Goal: Information Seeking & Learning: Learn about a topic

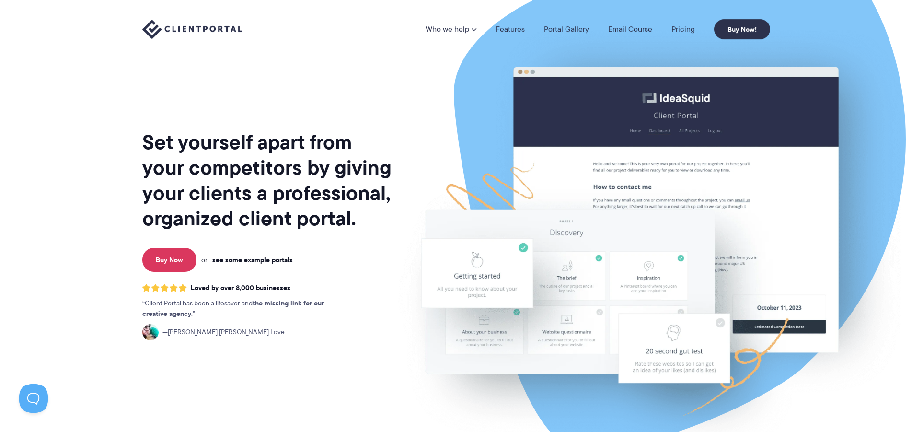
click at [687, 23] on nav "Who we help Who we help View pricing Agencies See how Client Portal can help gi…" at bounding box center [597, 29] width 345 height 20
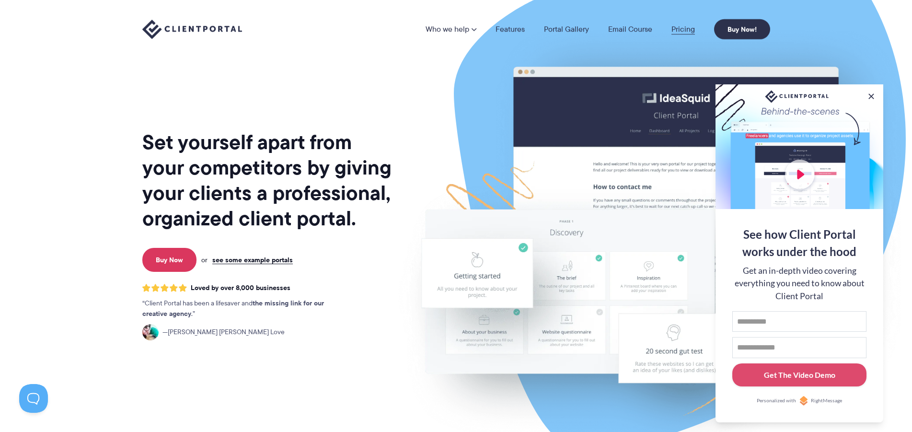
click at [687, 28] on link "Pricing" at bounding box center [682, 29] width 23 height 8
click at [685, 29] on link "Pricing" at bounding box center [682, 29] width 23 height 8
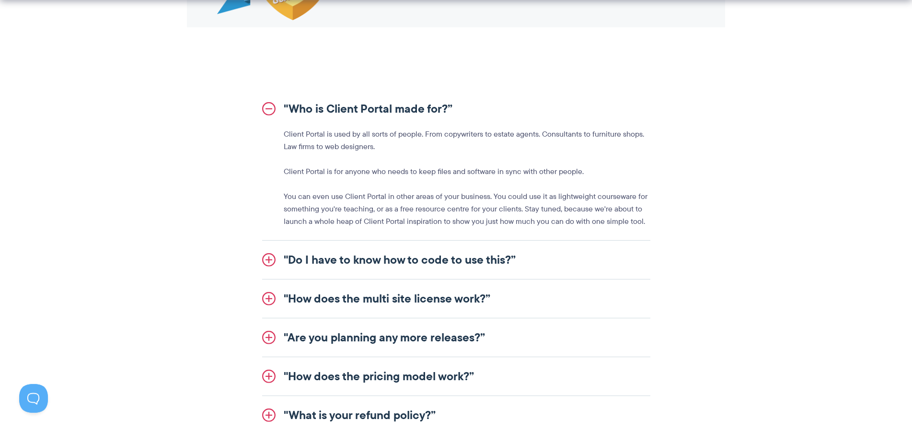
scroll to position [1075, 0]
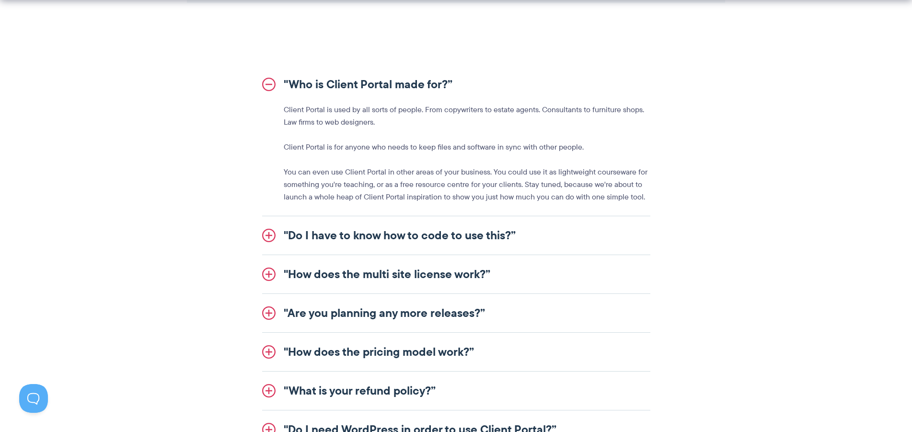
click at [377, 313] on link ""Are you planning any more releases?”" at bounding box center [456, 313] width 388 height 38
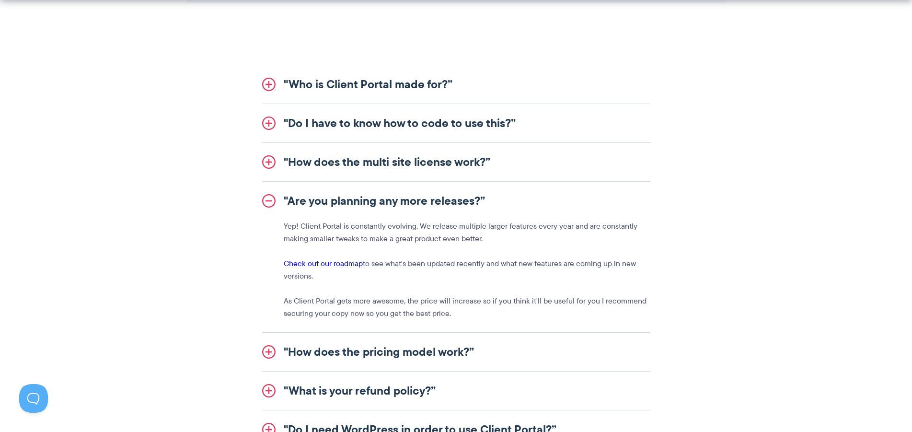
click at [386, 121] on link ""Do I have to know how to code to use this?”" at bounding box center [456, 123] width 388 height 38
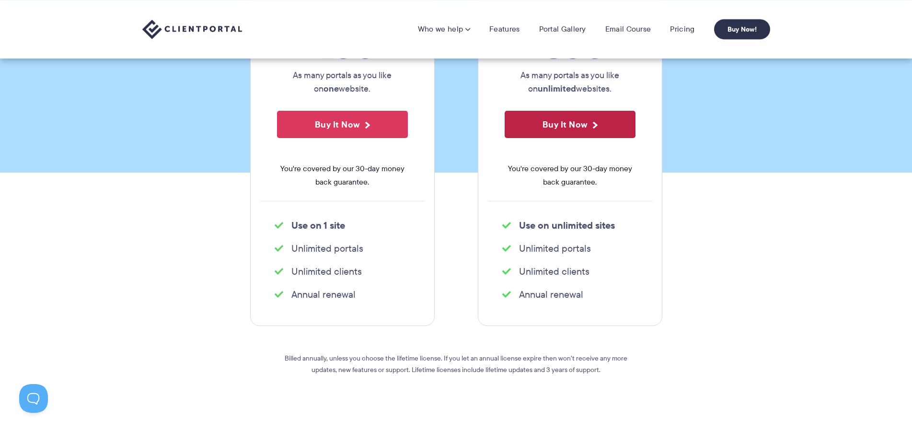
scroll to position [0, 0]
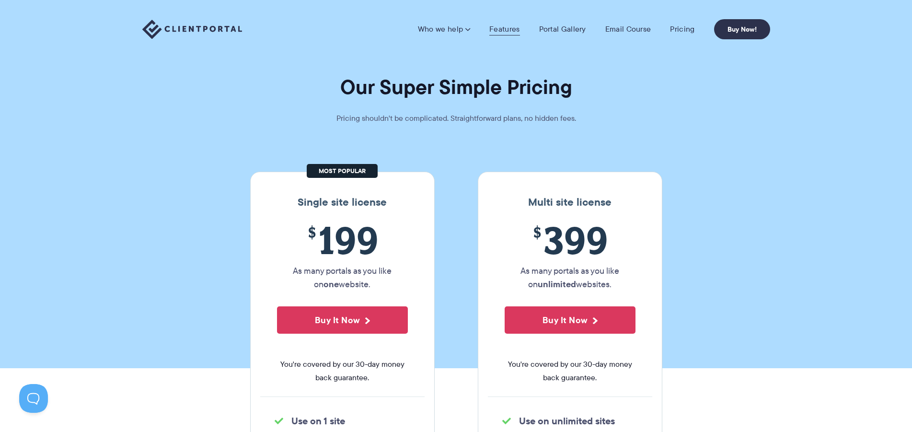
click at [506, 30] on link "Features" at bounding box center [504, 29] width 30 height 10
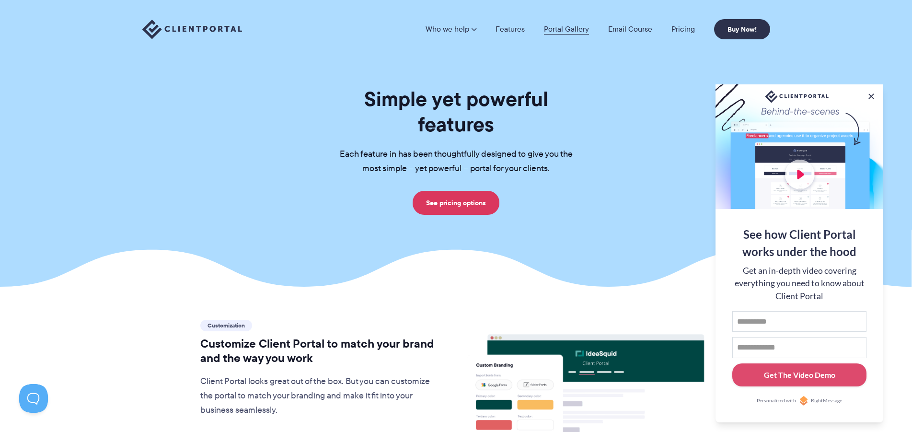
click at [565, 29] on link "Portal Gallery" at bounding box center [566, 29] width 45 height 8
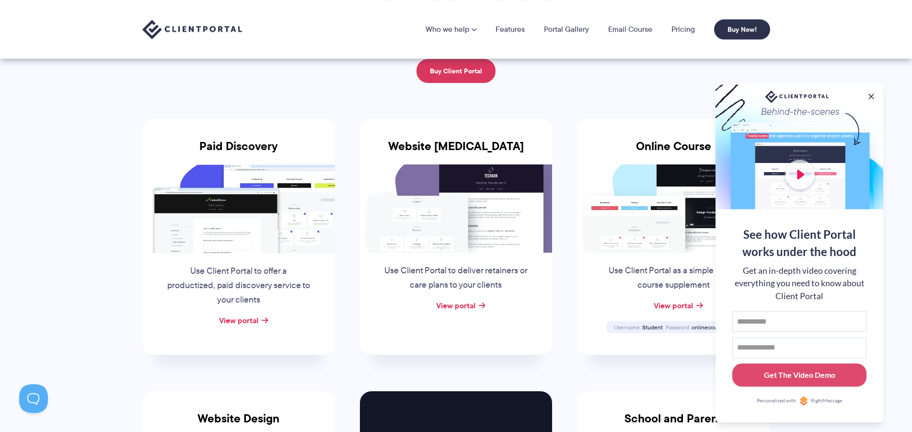
scroll to position [98, 0]
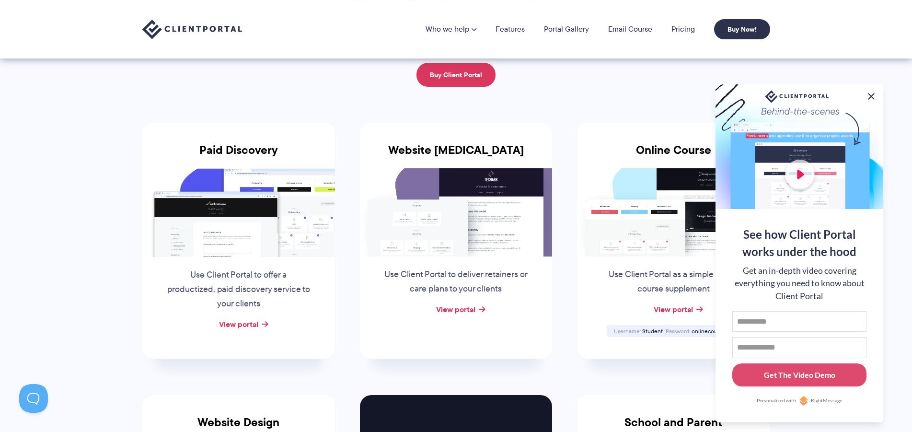
click at [871, 96] on button at bounding box center [870, 96] width 11 height 11
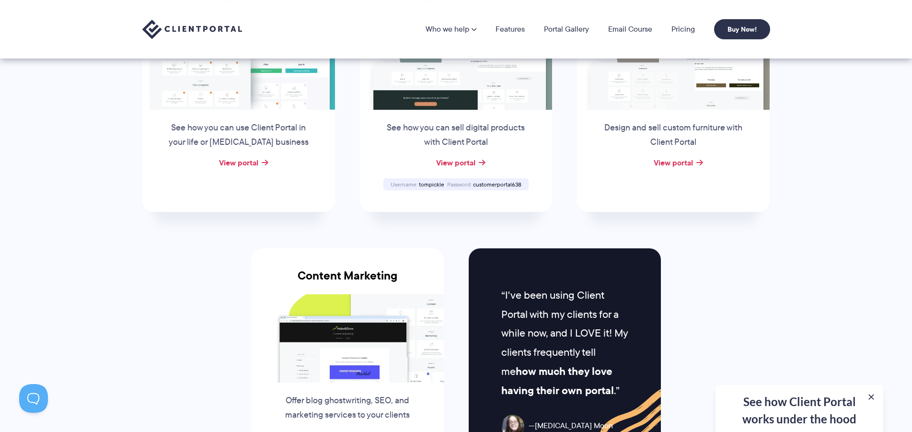
scroll to position [782, 0]
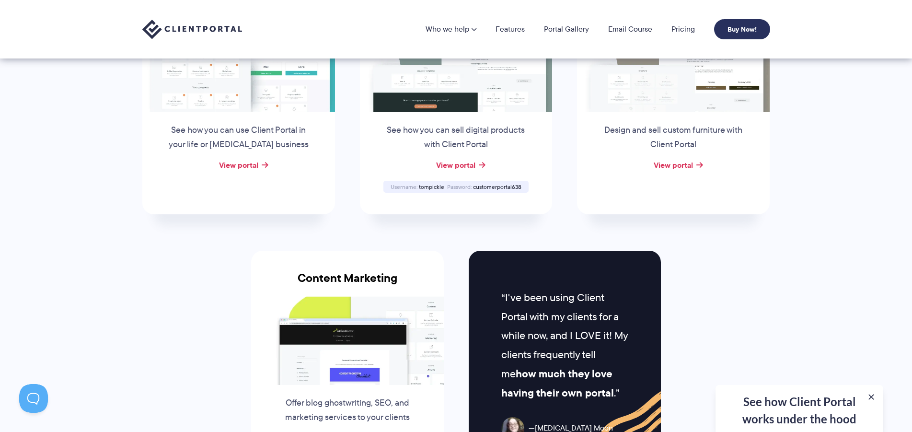
click at [736, 23] on link "Buy Now!" at bounding box center [742, 29] width 56 height 20
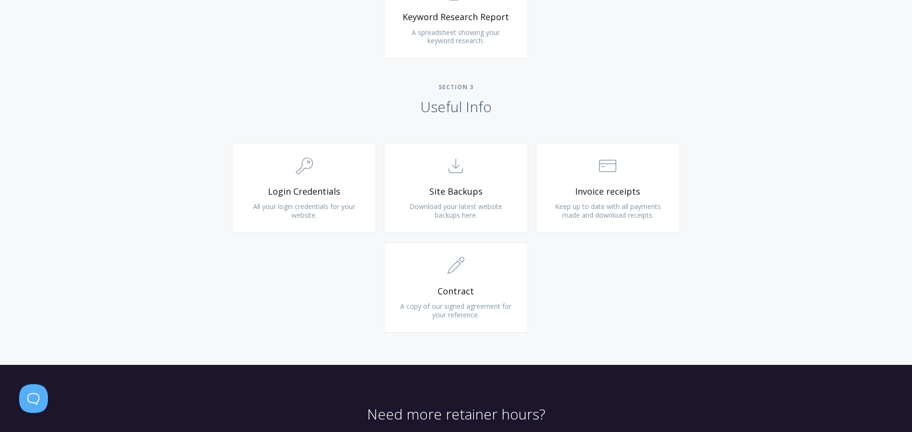
scroll to position [880, 0]
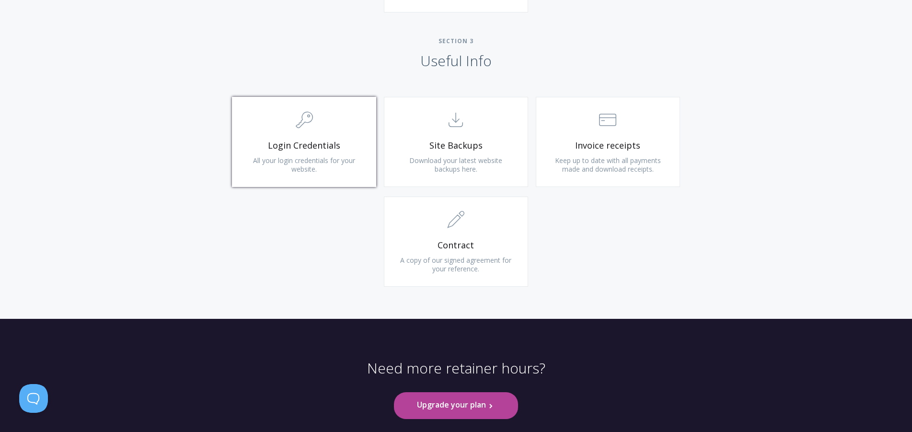
click at [354, 150] on link ".cls-1{fill:none;stroke:#000;stroke-miterlimit:10;stroke-width:2px;} 1. General…" at bounding box center [304, 142] width 144 height 90
click at [475, 225] on span ".st0{fill:none;stroke:#000000;stroke-width:2;stroke-miterlimit:10;} 1. General" at bounding box center [456, 220] width 115 height 29
click at [477, 130] on span ".st0{fill:none;stroke:#000000;stroke-width:2;stroke-miterlimit:10;} Untitled-15" at bounding box center [456, 120] width 115 height 29
click at [607, 148] on span "Invoice receipts" at bounding box center [608, 145] width 115 height 11
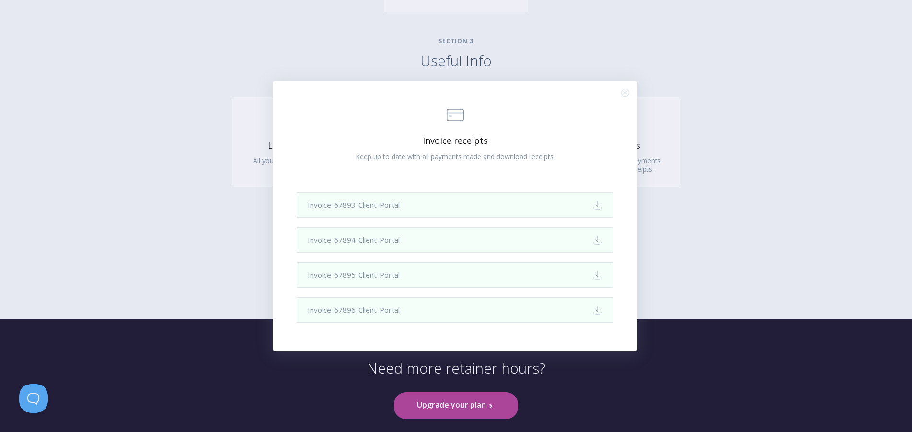
click at [196, 73] on div ".st0{fill:none;stroke:#000000;stroke-width:2;stroke-miterlimit:10;} Financial I…" at bounding box center [456, 216] width 912 height 432
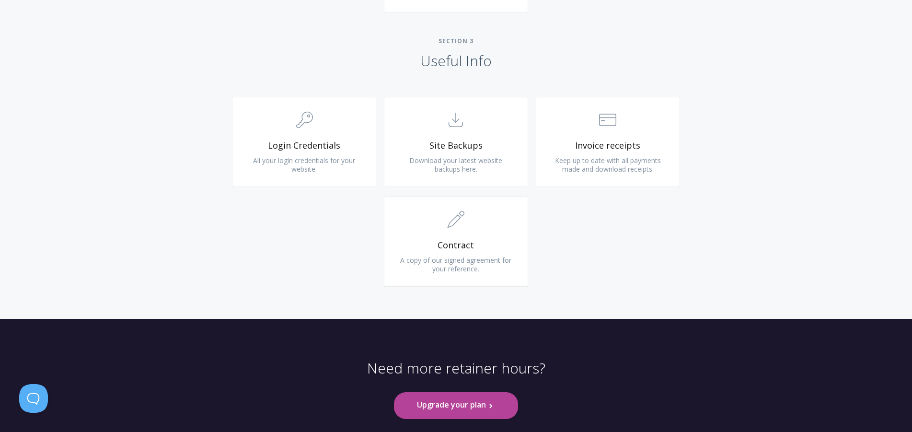
click at [390, 60] on h2 "Section 3 Useful Info" at bounding box center [456, 53] width 912 height 33
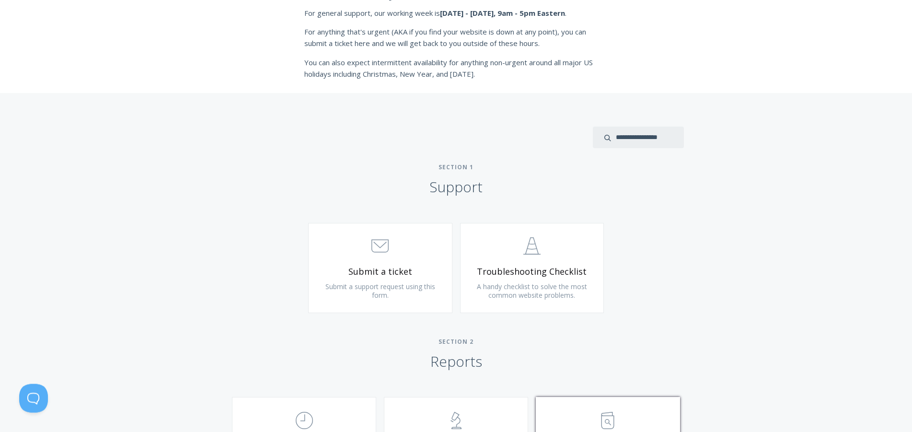
scroll to position [293, 0]
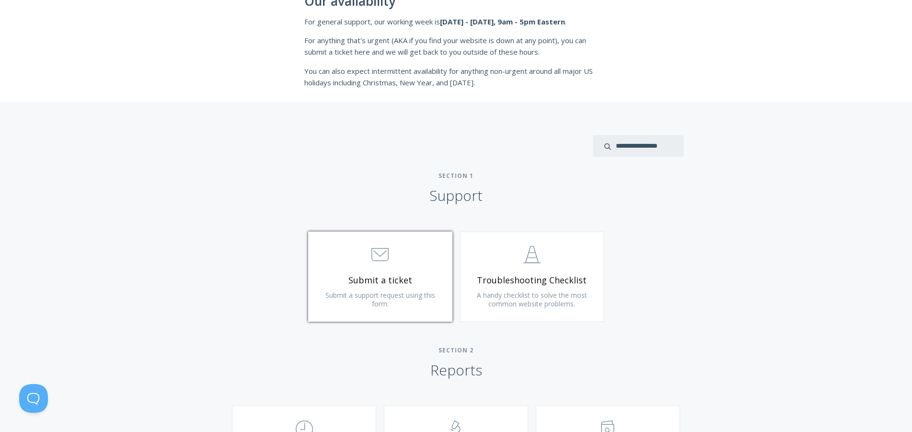
click at [368, 280] on span "Submit a ticket" at bounding box center [380, 280] width 115 height 11
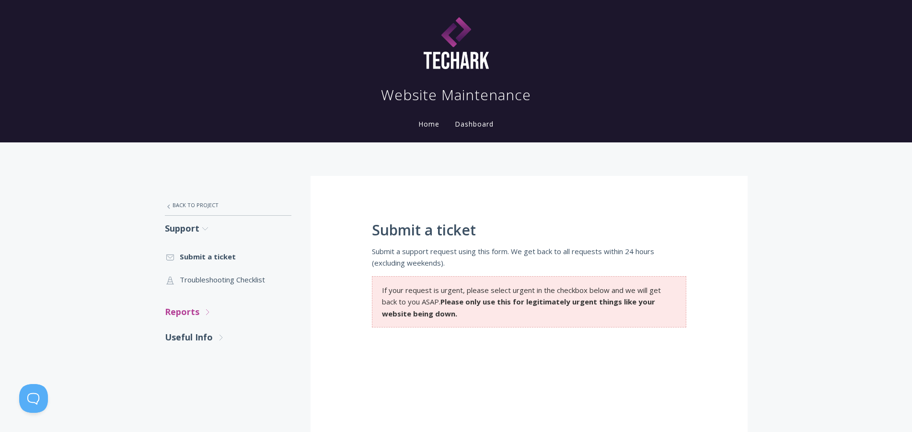
click at [194, 312] on link "Reports .st0{fill:none;stroke:#000000;stroke-width:2;stroke-miterlimit:10;} Unt…" at bounding box center [228, 311] width 126 height 25
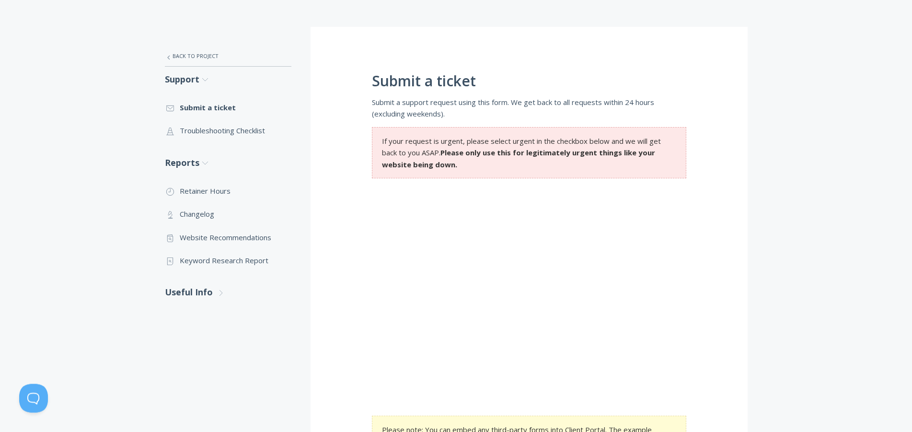
scroll to position [195, 0]
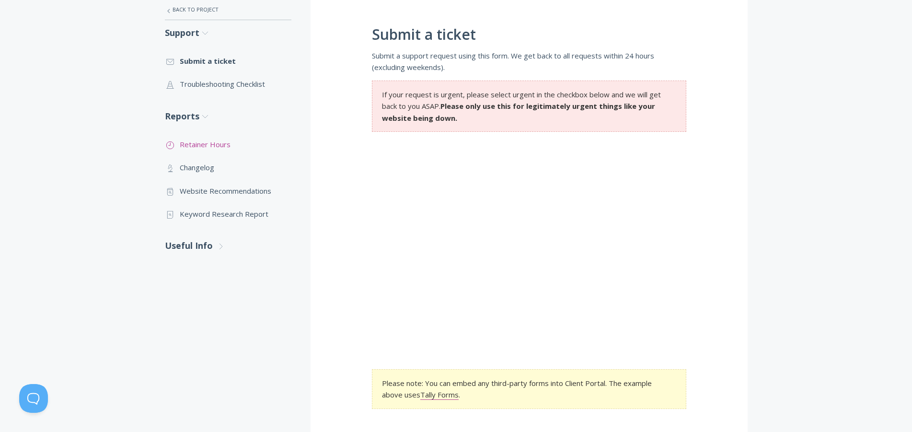
click at [214, 146] on link ".st0{fill:none;stroke:#000000;stroke-width:2;stroke-miterlimit:10;} Untitled-18…" at bounding box center [228, 144] width 126 height 23
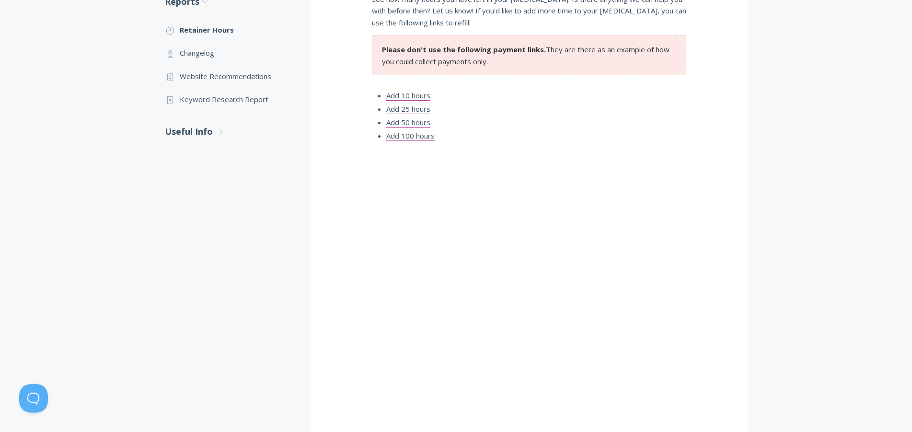
scroll to position [92, 0]
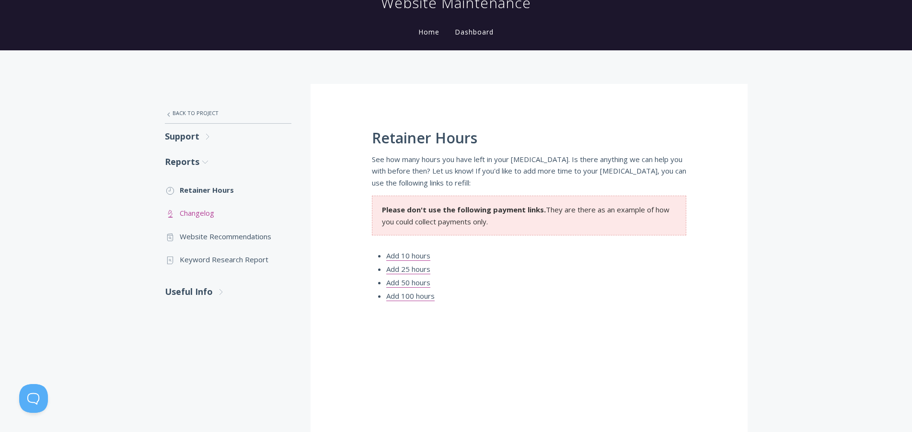
click at [195, 212] on link ".st0{fill:none;stroke:#000000;stroke-width:2;stroke-miterlimit:10;} Untitled-25…" at bounding box center [228, 212] width 126 height 23
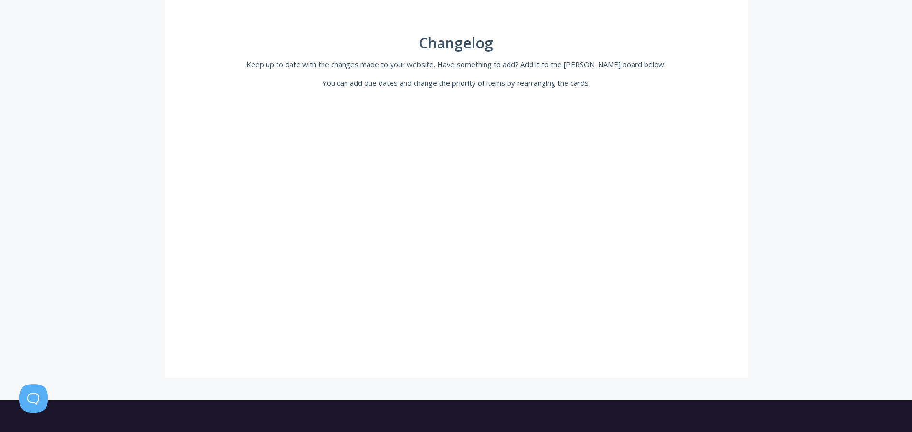
scroll to position [320, 0]
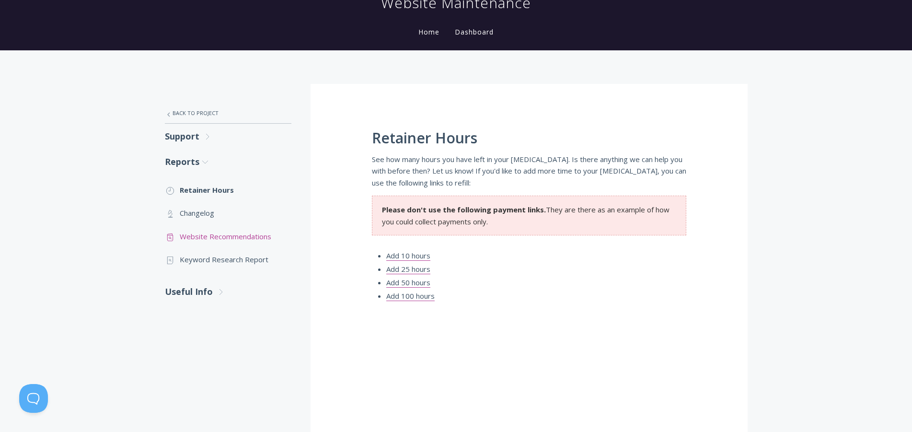
click at [215, 234] on link ".st0{fill:none;stroke:#000000;stroke-width:2;stroke-miterlimit:10;} Untitled-13…" at bounding box center [228, 236] width 126 height 23
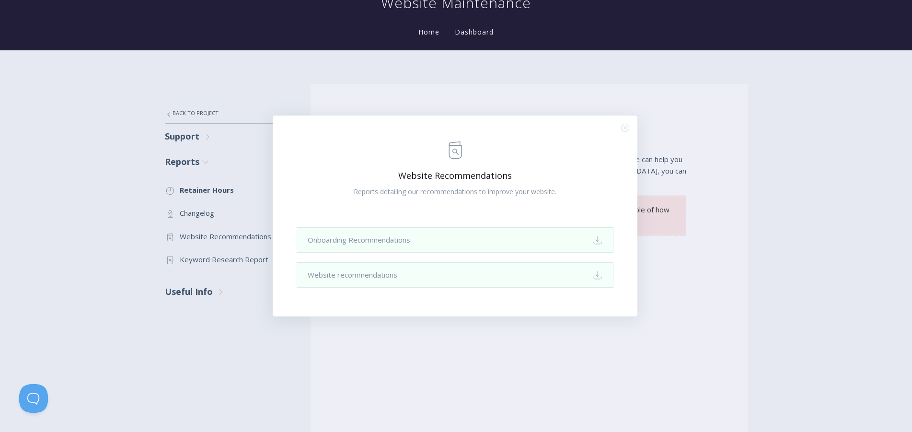
click at [111, 209] on div ".st0{fill:none;stroke:#000000;stroke-width:2;stroke-miterlimit:10;} Untitled-13…" at bounding box center [456, 216] width 912 height 432
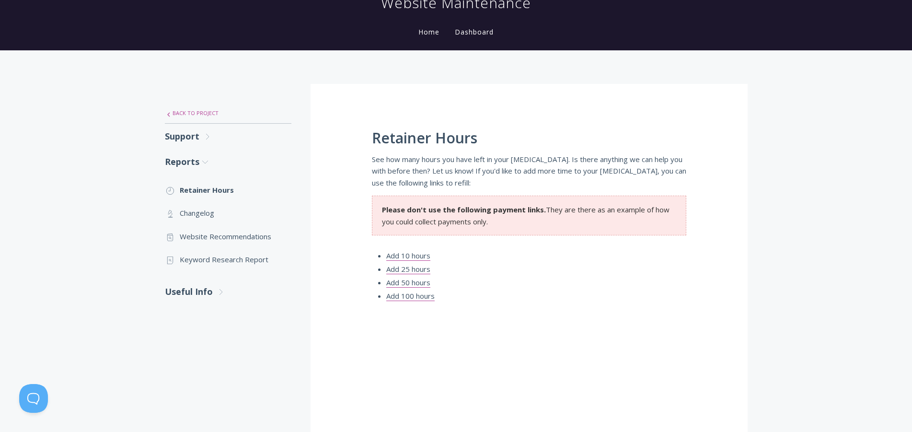
click at [207, 113] on link ".st0{fill:none;stroke:#000000;stroke-width:2;stroke-miterlimit:10;} Untitled-27…" at bounding box center [228, 113] width 126 height 20
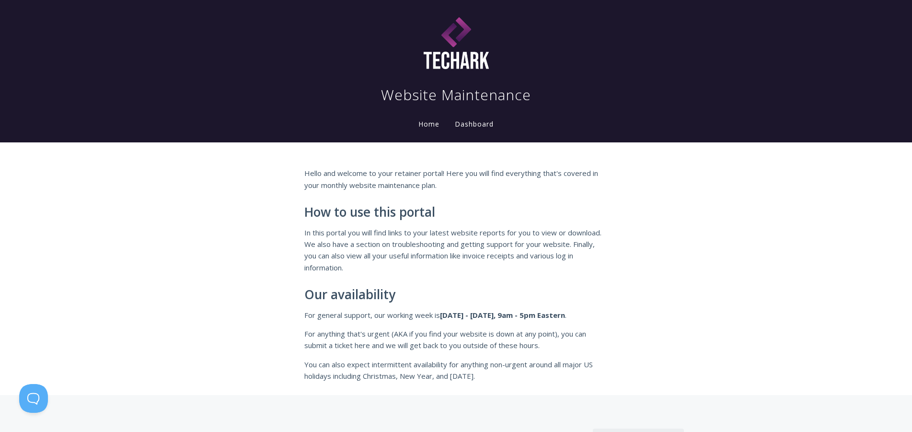
click at [475, 123] on link "Dashboard" at bounding box center [474, 124] width 43 height 11
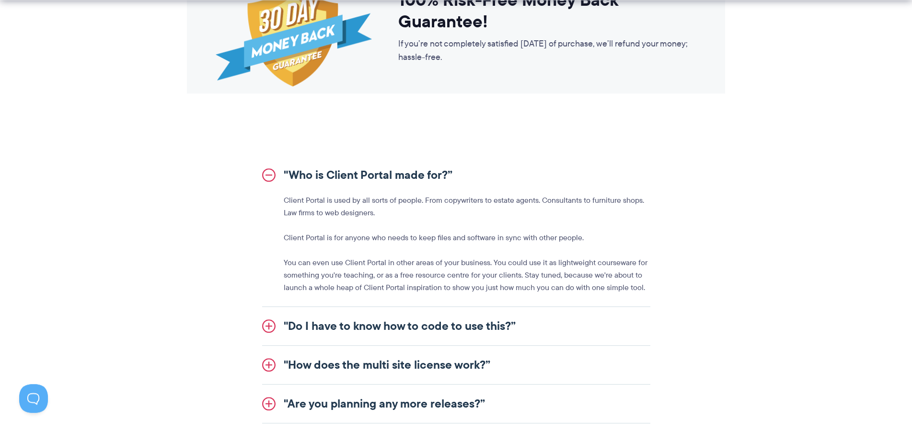
scroll to position [1466, 0]
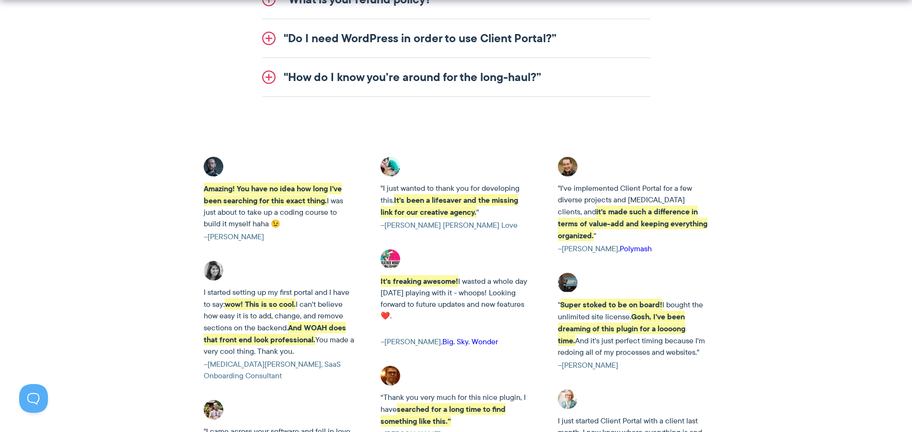
click at [417, 37] on link ""Do I need WordPress in order to use Client Portal?”" at bounding box center [456, 38] width 388 height 38
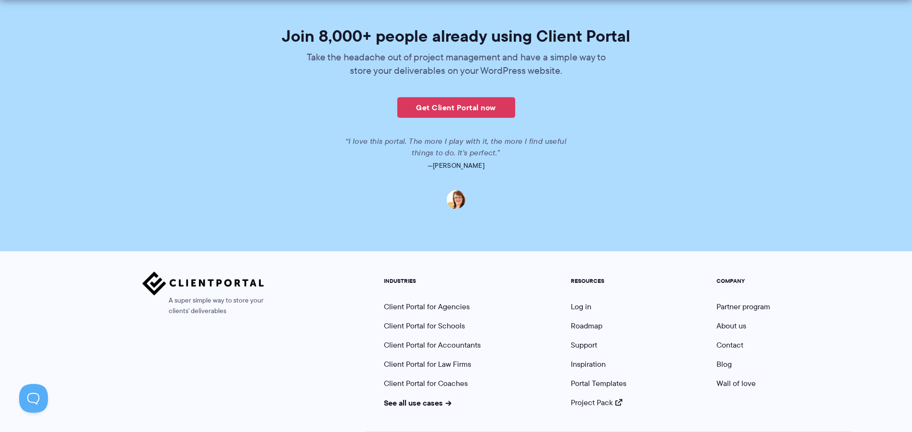
scroll to position [2276, 0]
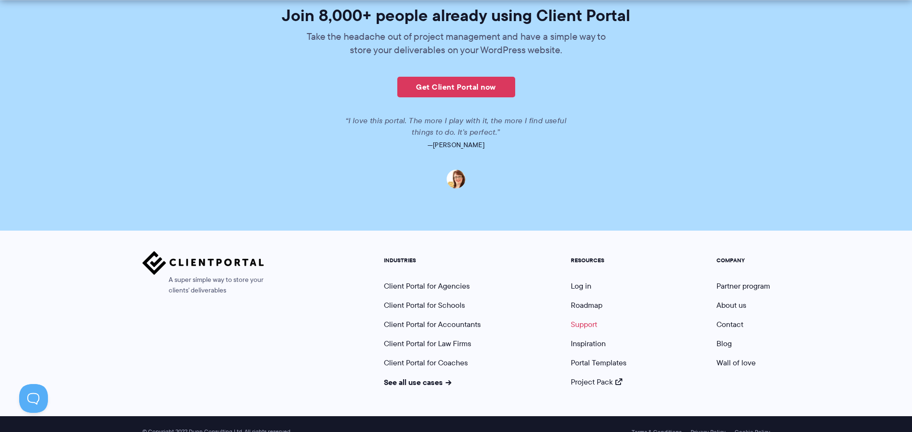
click at [582, 319] on link "Support" at bounding box center [584, 324] width 26 height 11
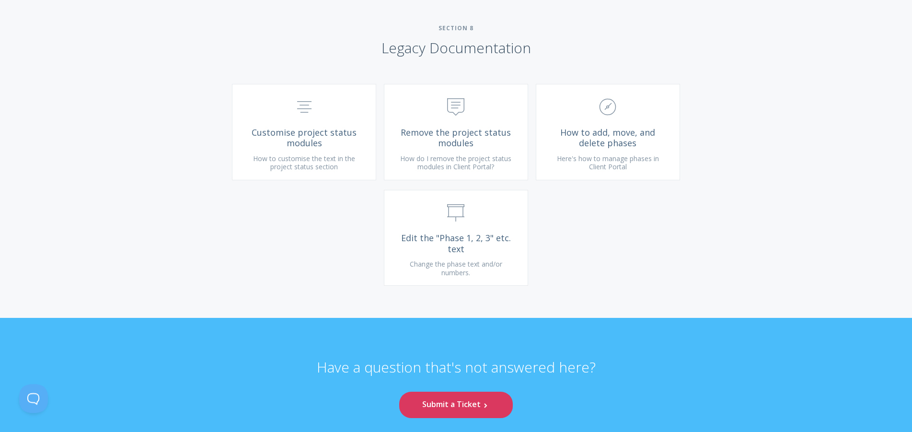
scroll to position [2372, 0]
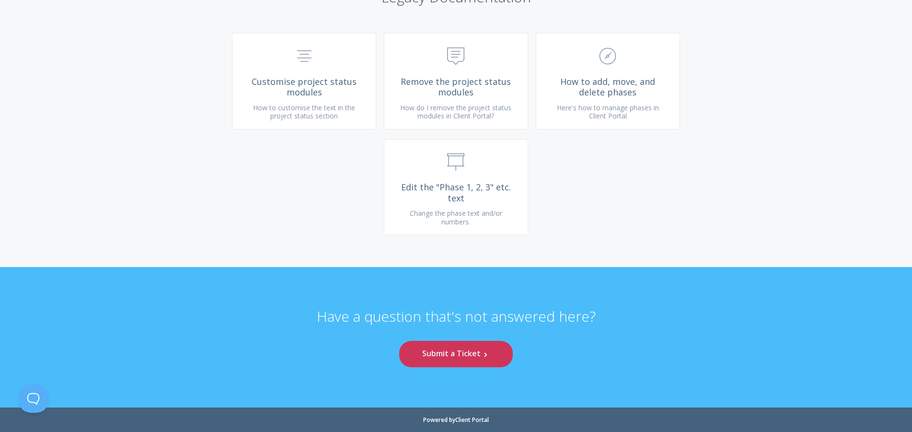
click at [495, 354] on link "Submit a Ticket .st0{fill:none;stroke:#000000;stroke-width:2;stroke-miterlimit:…" at bounding box center [455, 354] width 113 height 26
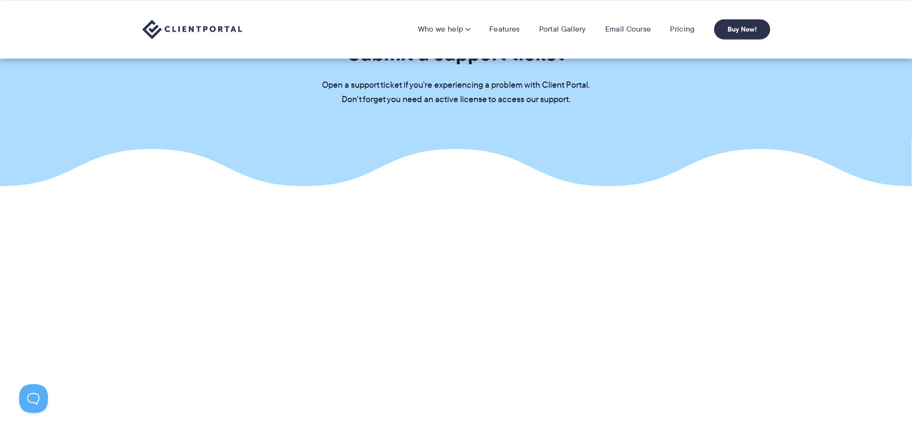
scroll to position [31, 0]
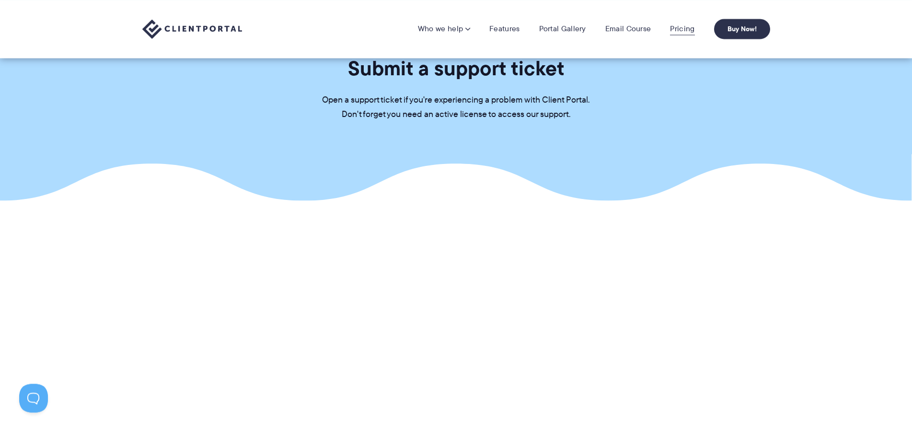
click at [672, 28] on link "Pricing" at bounding box center [682, 29] width 24 height 10
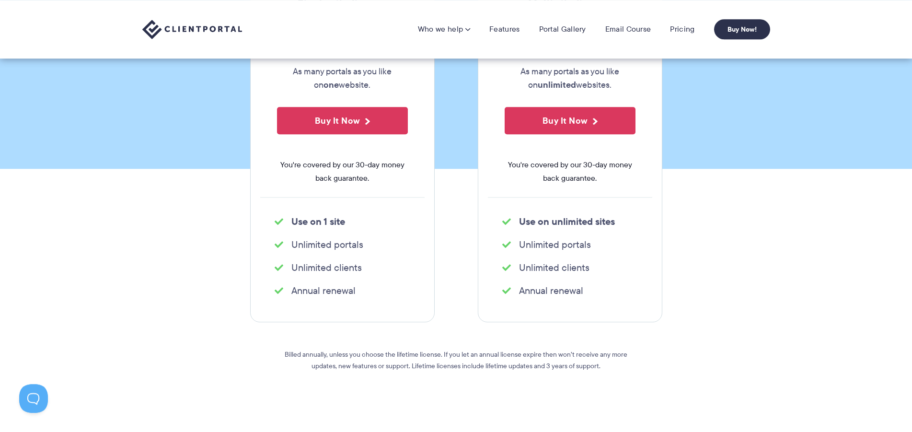
scroll to position [195, 0]
